Goal: Task Accomplishment & Management: Complete application form

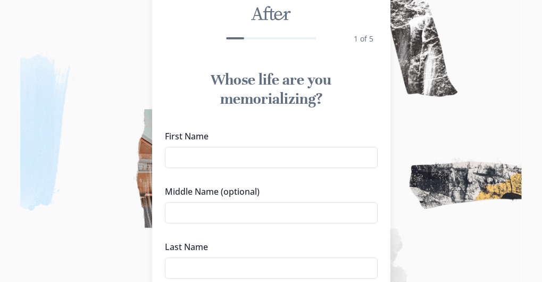
scroll to position [53, 0]
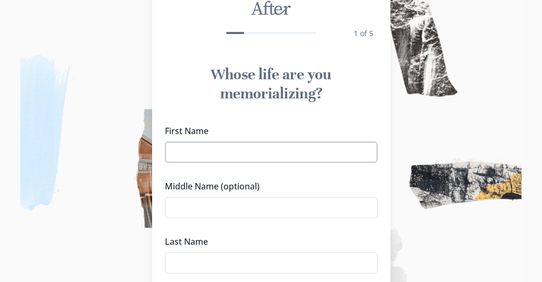
click at [308, 149] on input "First Name" at bounding box center [271, 152] width 213 height 21
type input "W"
click at [229, 154] on input "[PERSON_NAME]" at bounding box center [271, 152] width 213 height 21
click at [249, 146] on input "[PERSON_NAME]" at bounding box center [271, 152] width 213 height 21
type input "[PERSON_NAME]"
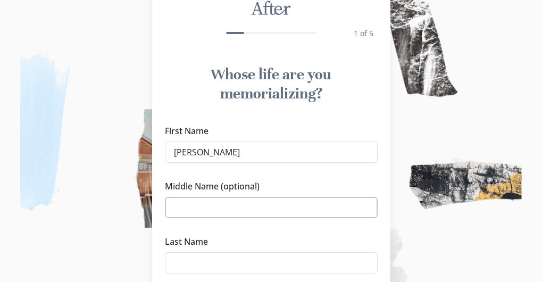
click at [243, 208] on input "Middle Name (optional)" at bounding box center [271, 207] width 213 height 21
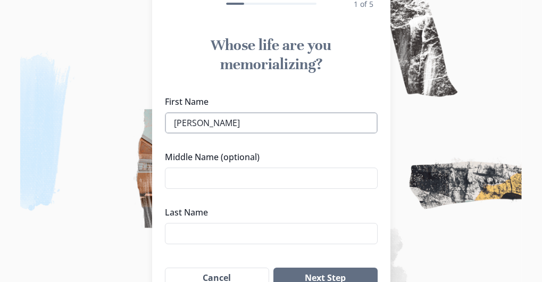
scroll to position [79, 0]
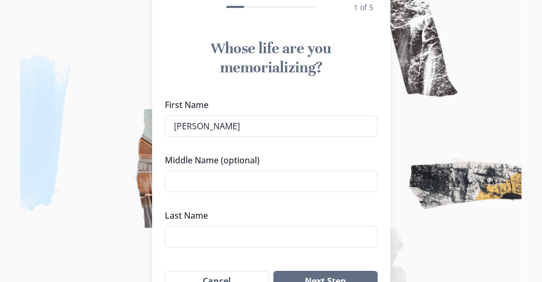
click at [234, 225] on div "Last Name" at bounding box center [271, 228] width 213 height 38
click at [232, 237] on input "Last Name" at bounding box center [271, 236] width 213 height 21
type input "[PERSON_NAME]"
click at [285, 131] on input "[PERSON_NAME]" at bounding box center [271, 126] width 213 height 21
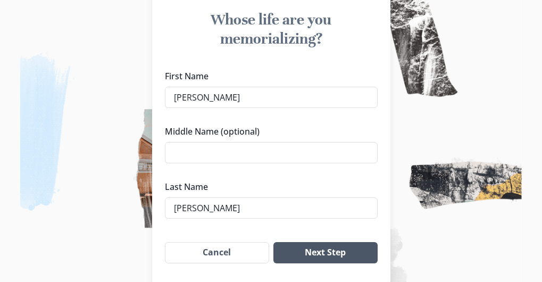
type input "[PERSON_NAME]"
click at [347, 251] on button "Next Step" at bounding box center [326, 252] width 104 height 21
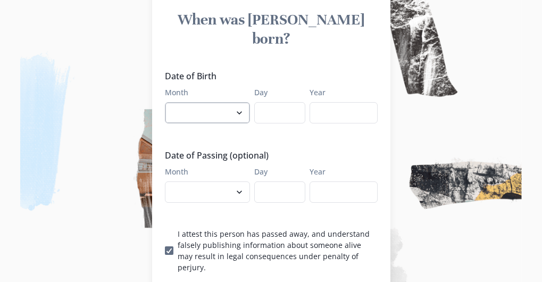
select select "12"
click at [287, 87] on div "Day" at bounding box center [279, 105] width 51 height 37
click at [287, 102] on input "Day" at bounding box center [279, 112] width 51 height 21
type input "10"
click at [353, 102] on input "Year" at bounding box center [344, 112] width 68 height 21
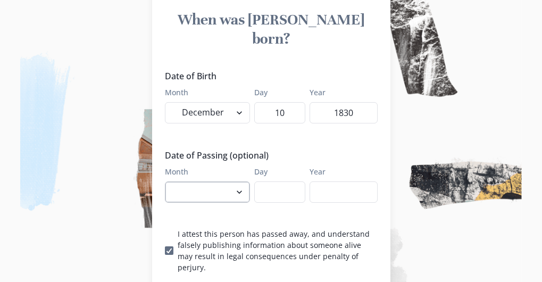
type input "1830"
select select "5"
click at [282, 183] on input "Day" at bounding box center [279, 192] width 51 height 21
type input "15"
click at [359, 182] on input "Year" at bounding box center [344, 192] width 68 height 21
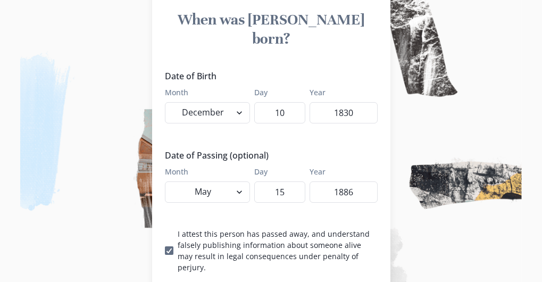
type input "1886"
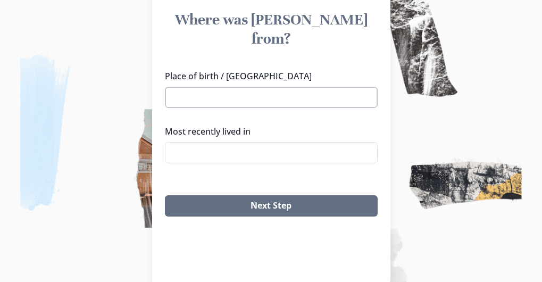
click at [263, 87] on input "Place of birth / [GEOGRAPHIC_DATA]" at bounding box center [271, 97] width 213 height 21
